Goal: Check status: Check status

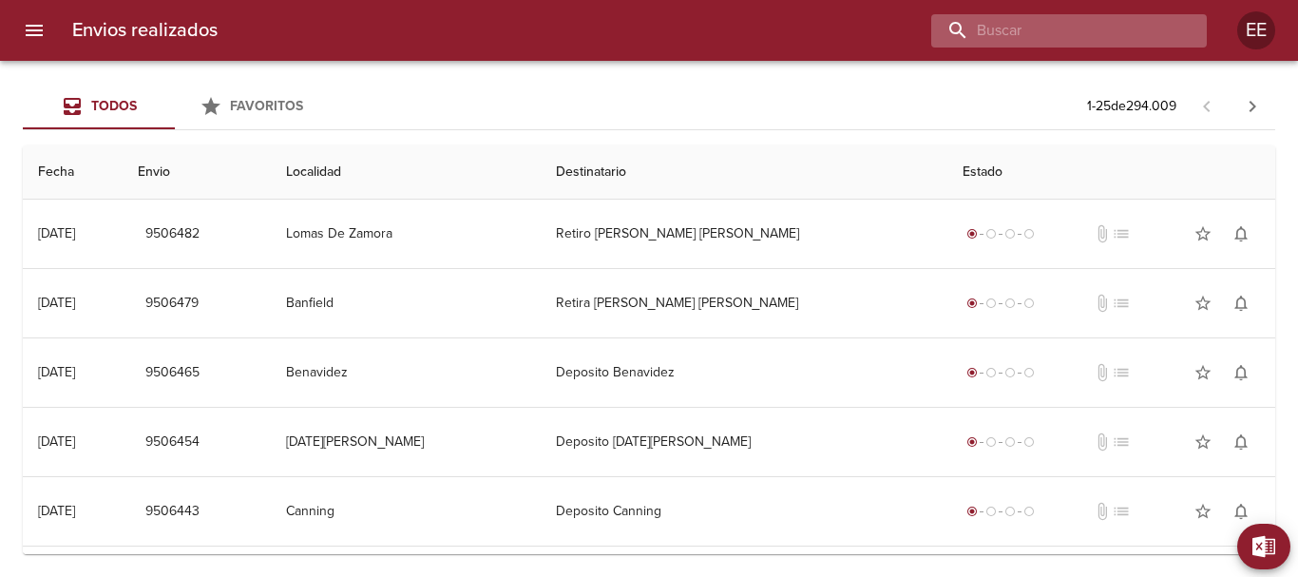
click at [1149, 34] on input "buscar" at bounding box center [1052, 30] width 243 height 33
paste input "[PERSON_NAME]"
type input "[PERSON_NAME]"
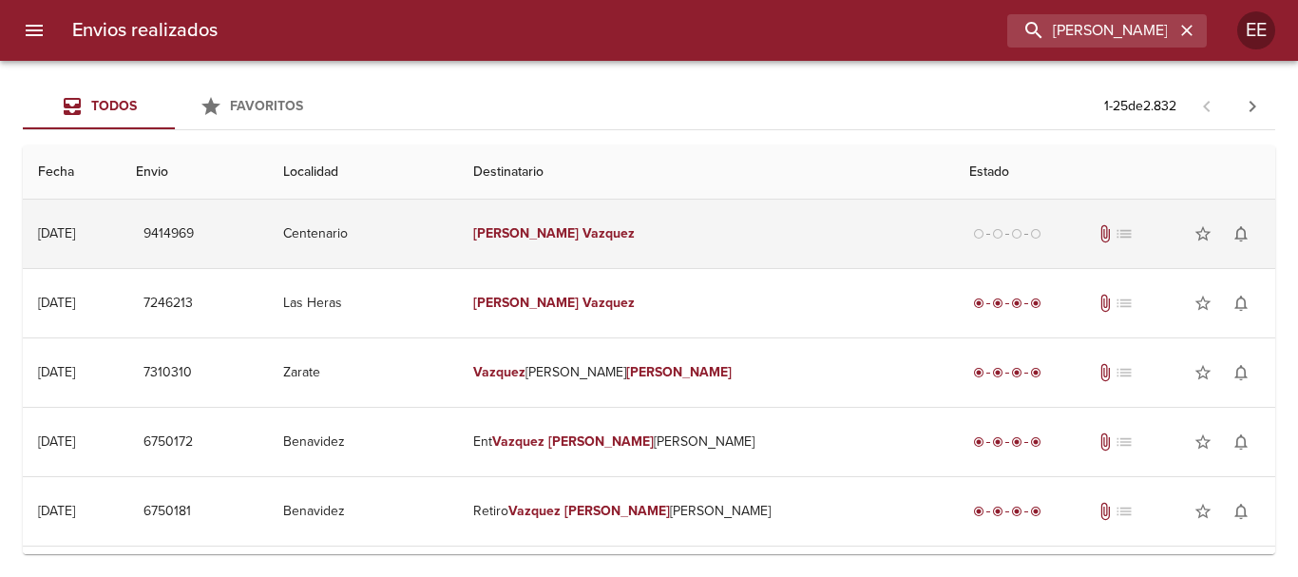
click at [459, 206] on td "Centenario" at bounding box center [363, 234] width 191 height 68
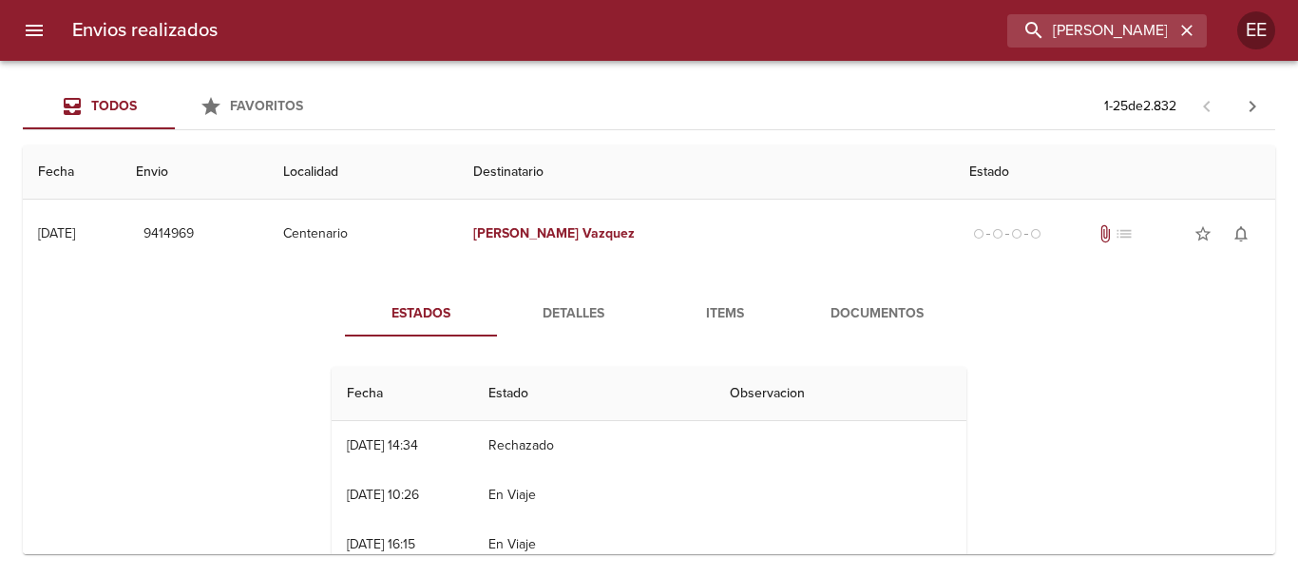
click at [571, 320] on span "Detalles" at bounding box center [572, 314] width 129 height 24
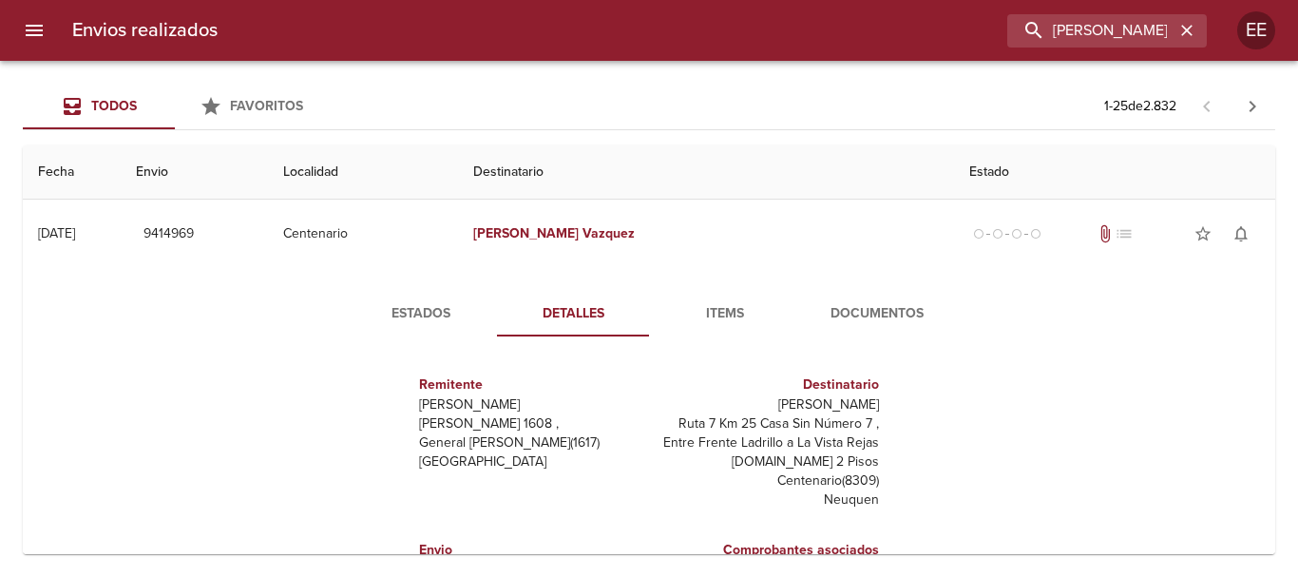
click at [393, 322] on span "Estados" at bounding box center [420, 314] width 129 height 24
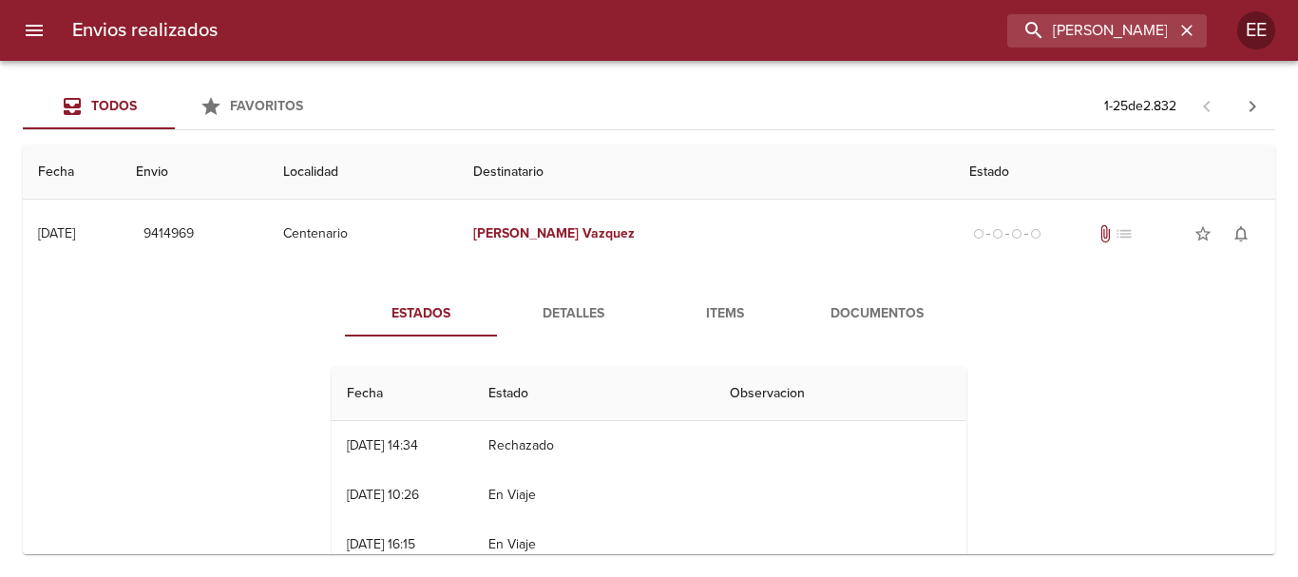
click at [615, 302] on span "Detalles" at bounding box center [572, 314] width 129 height 24
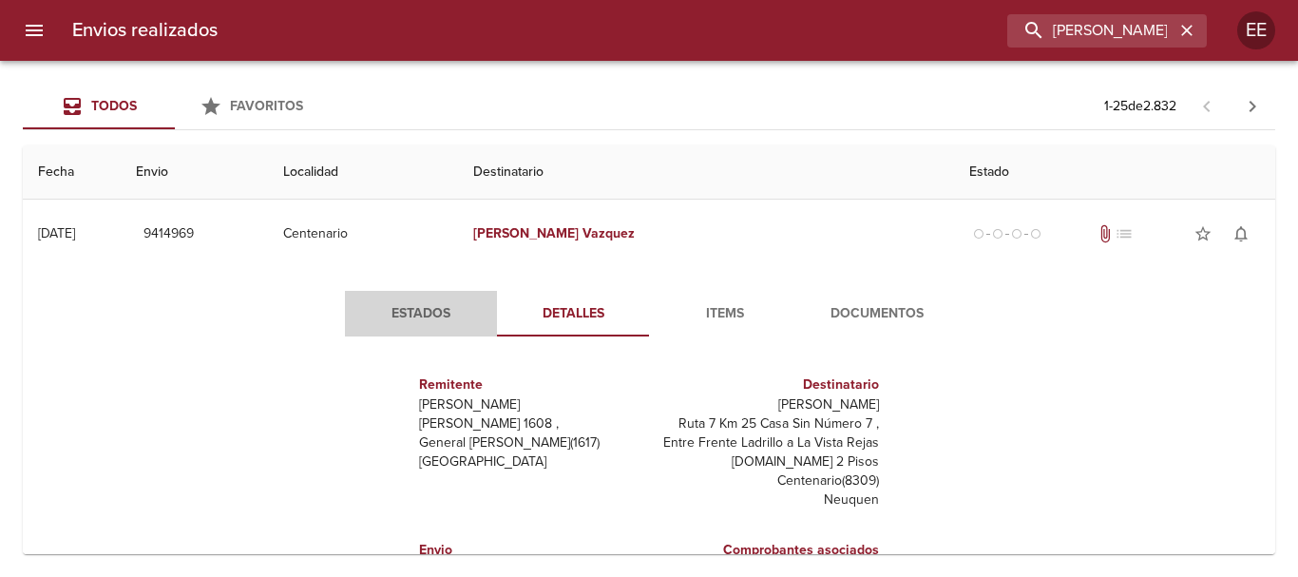
click at [418, 322] on span "Estados" at bounding box center [420, 314] width 129 height 24
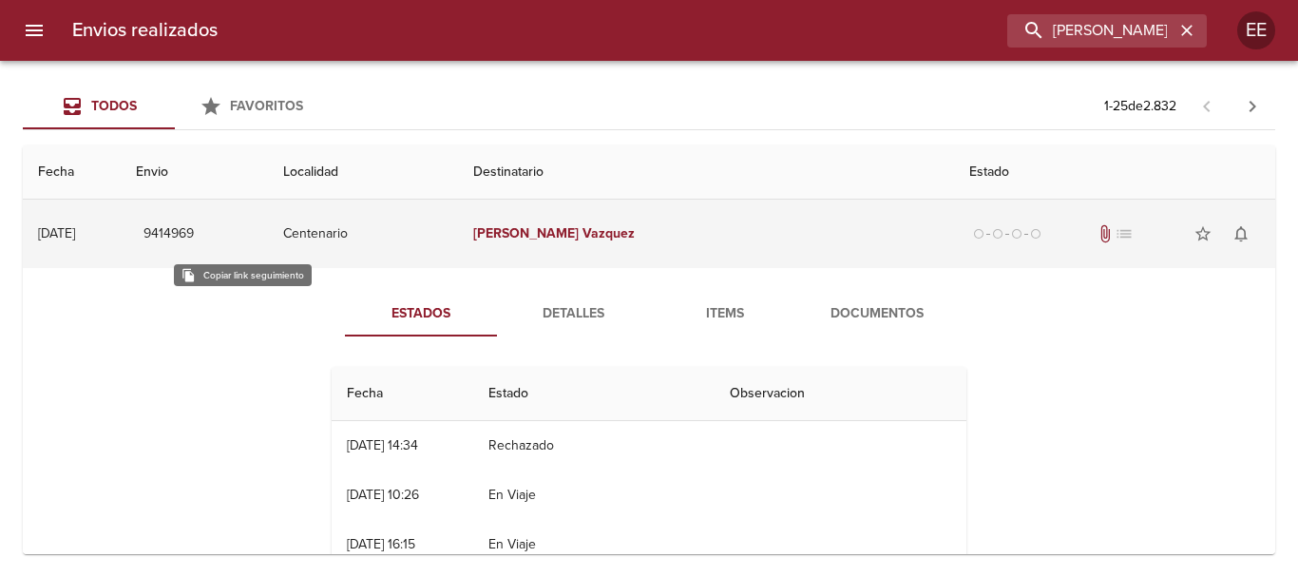
click at [194, 239] on span "9414969" at bounding box center [168, 234] width 50 height 24
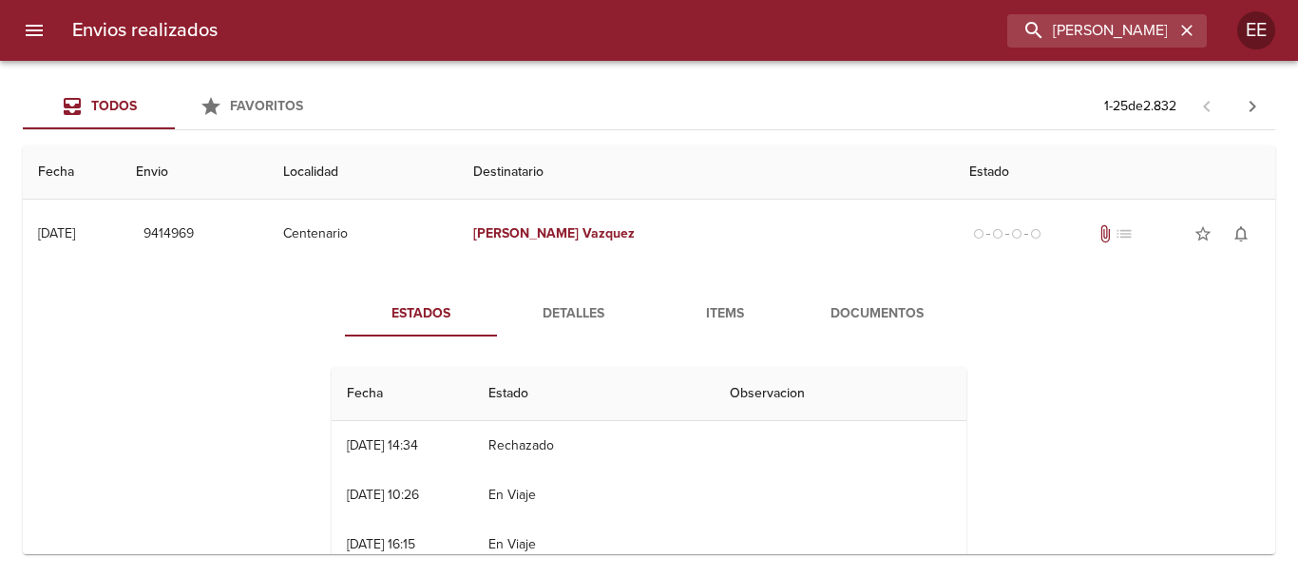
scroll to position [149, 0]
